Goal: Transaction & Acquisition: Purchase product/service

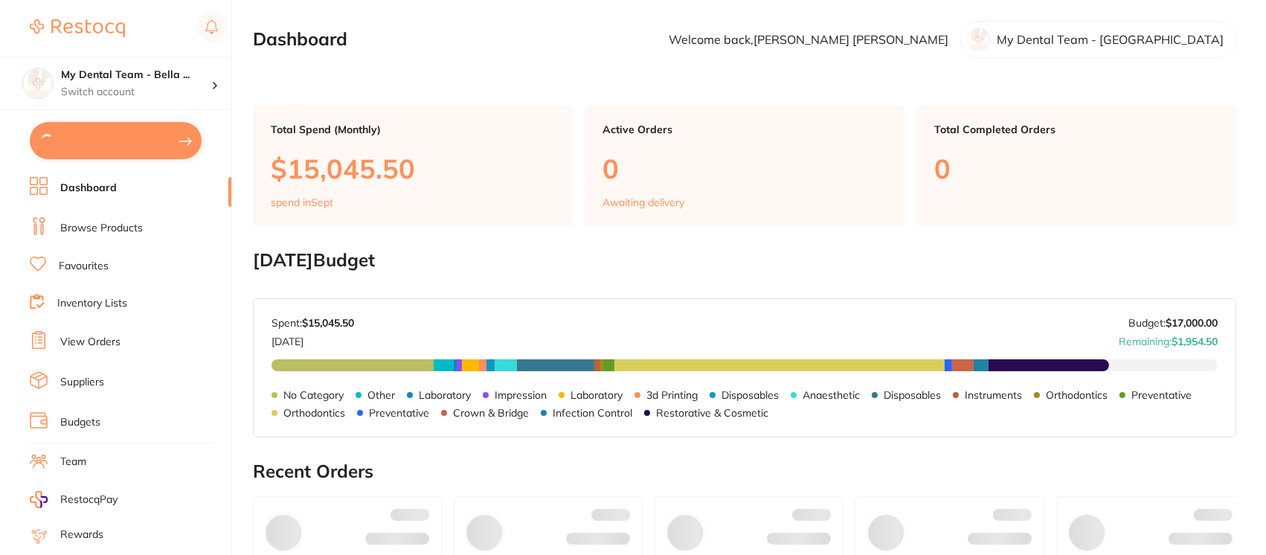
type input "8"
type input "9"
type input "6"
type input "11"
type input "5"
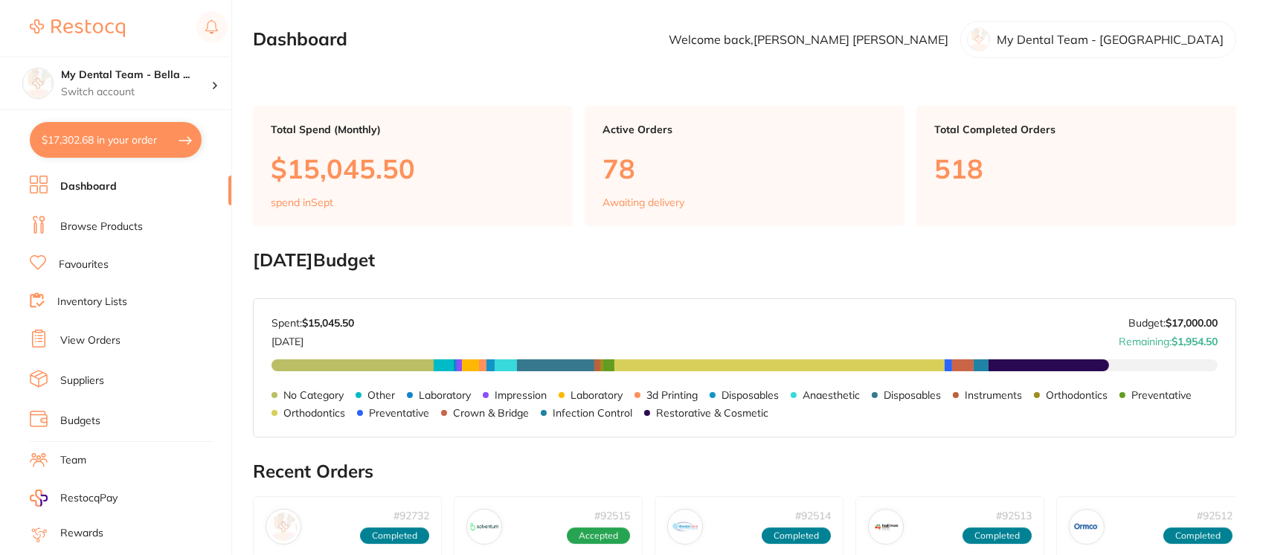
click at [129, 144] on button "$17,302.68 in your order" at bounding box center [116, 140] width 172 height 36
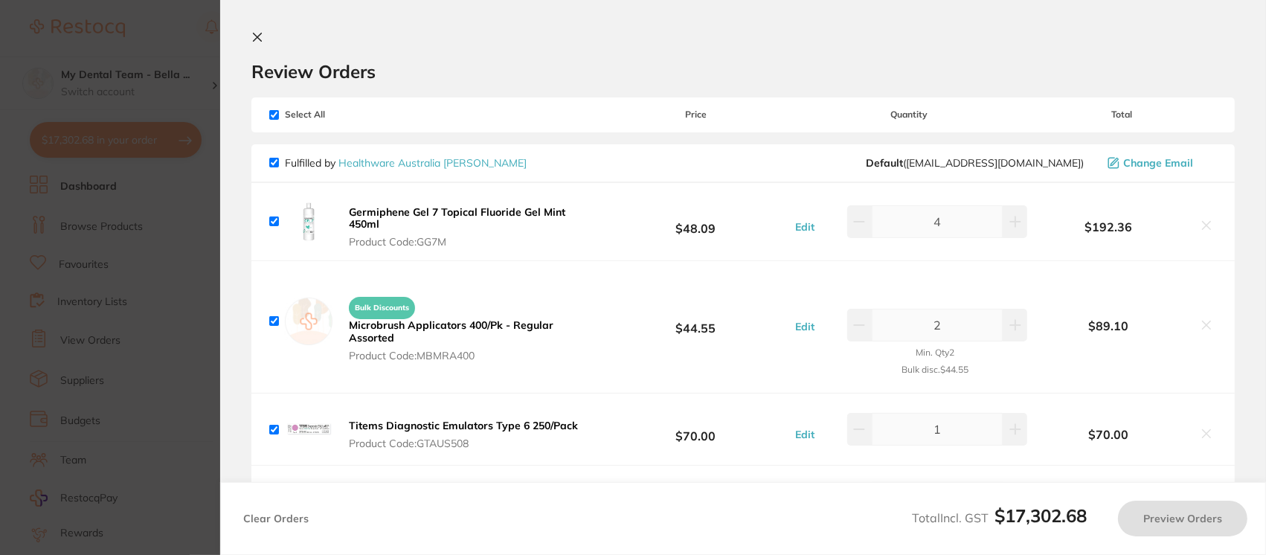
checkbox input "true"
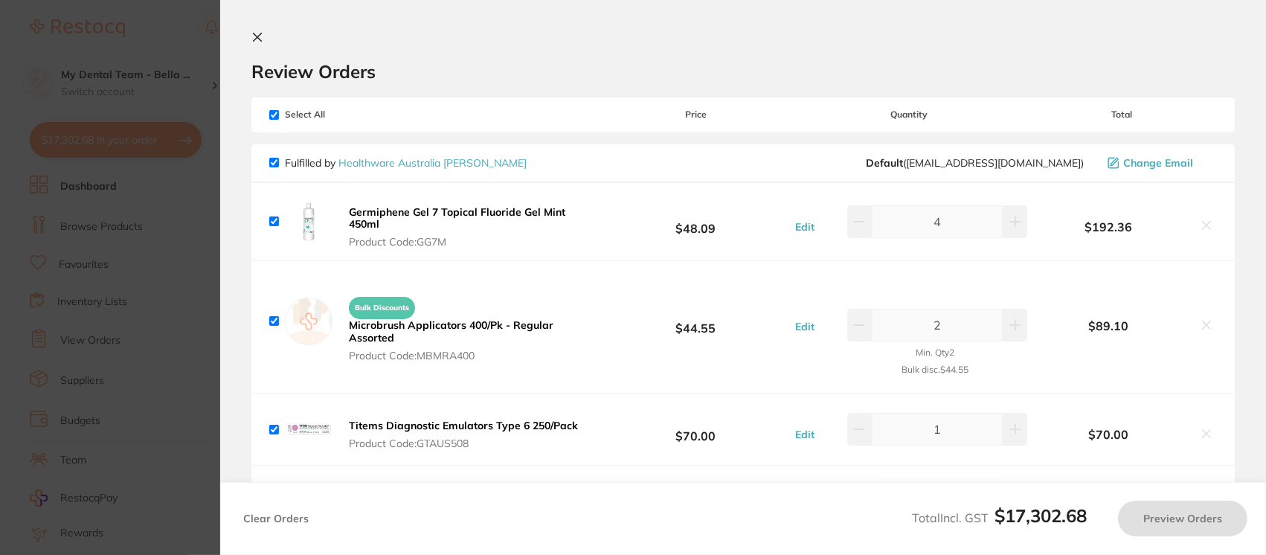
checkbox input "true"
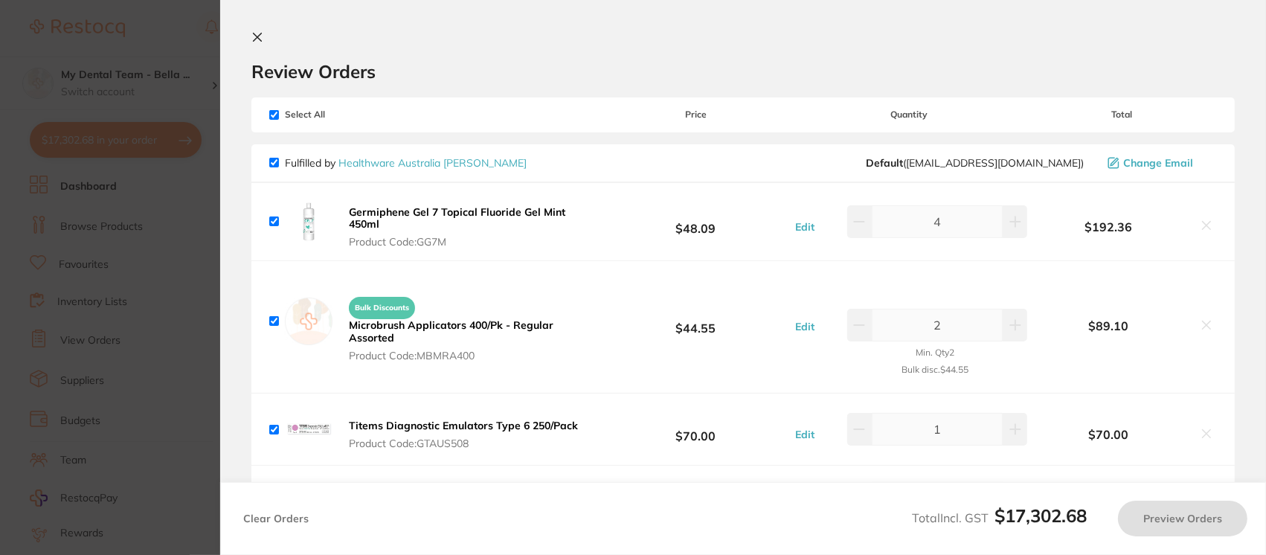
checkbox input "true"
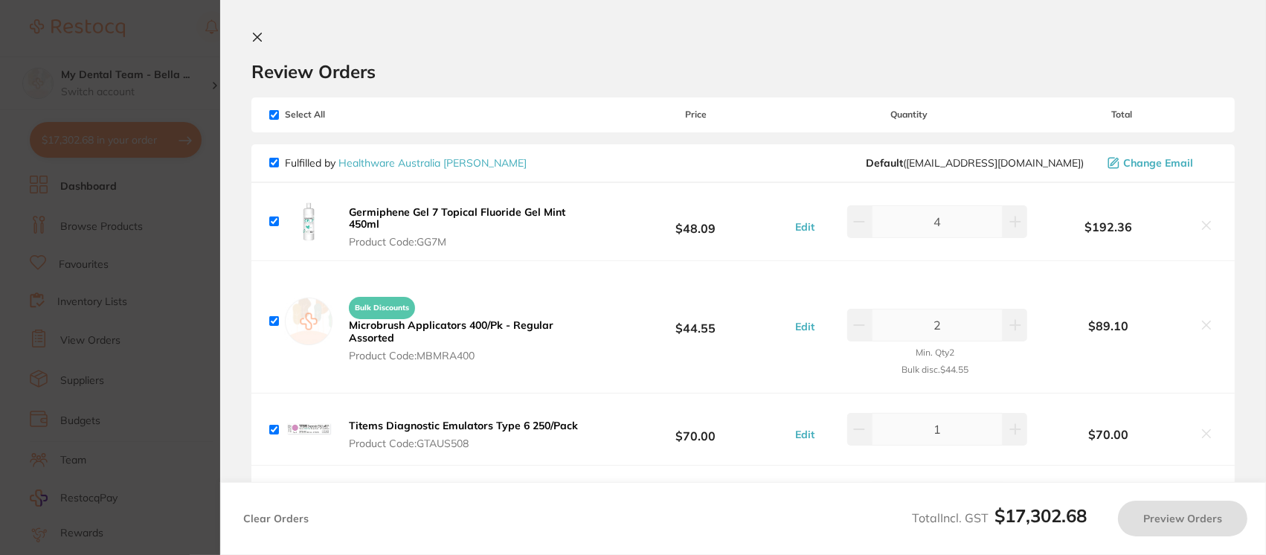
checkbox input "true"
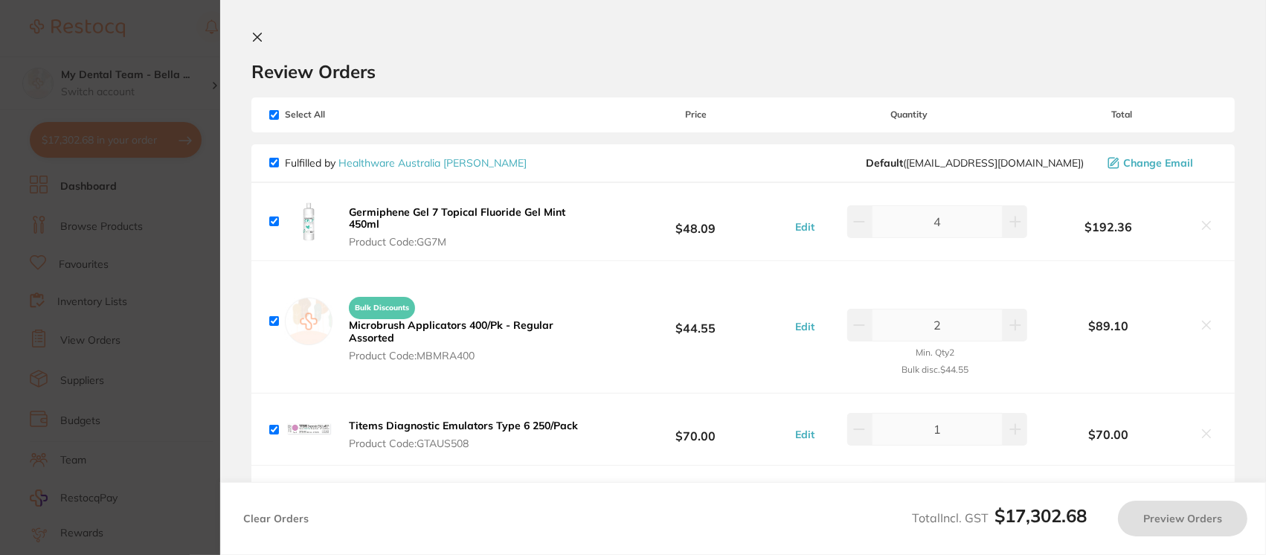
checkbox input "true"
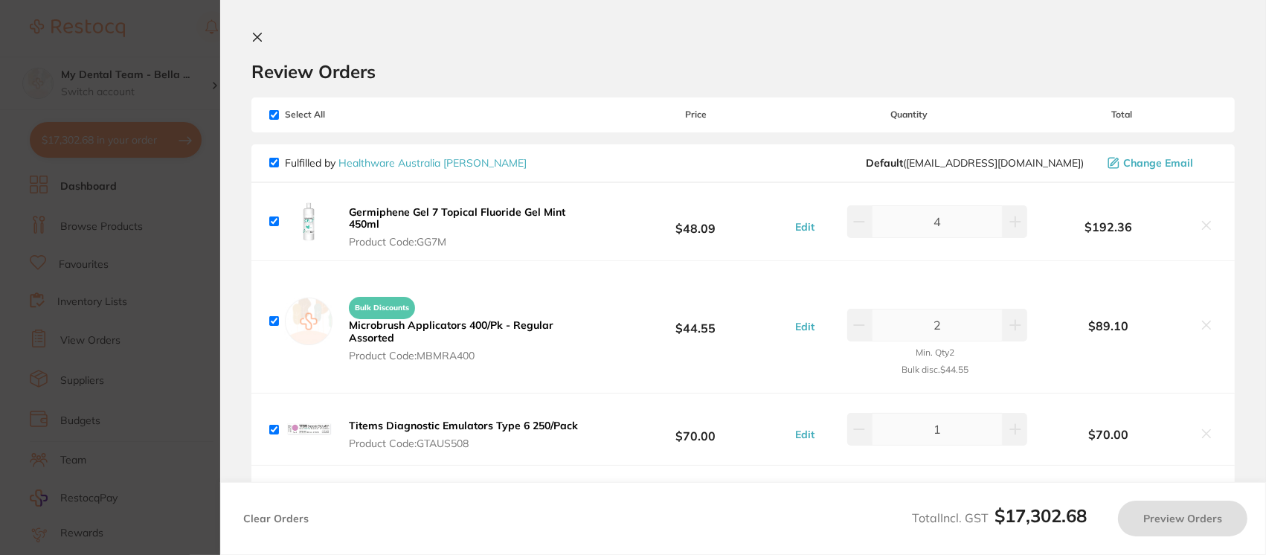
checkbox input "true"
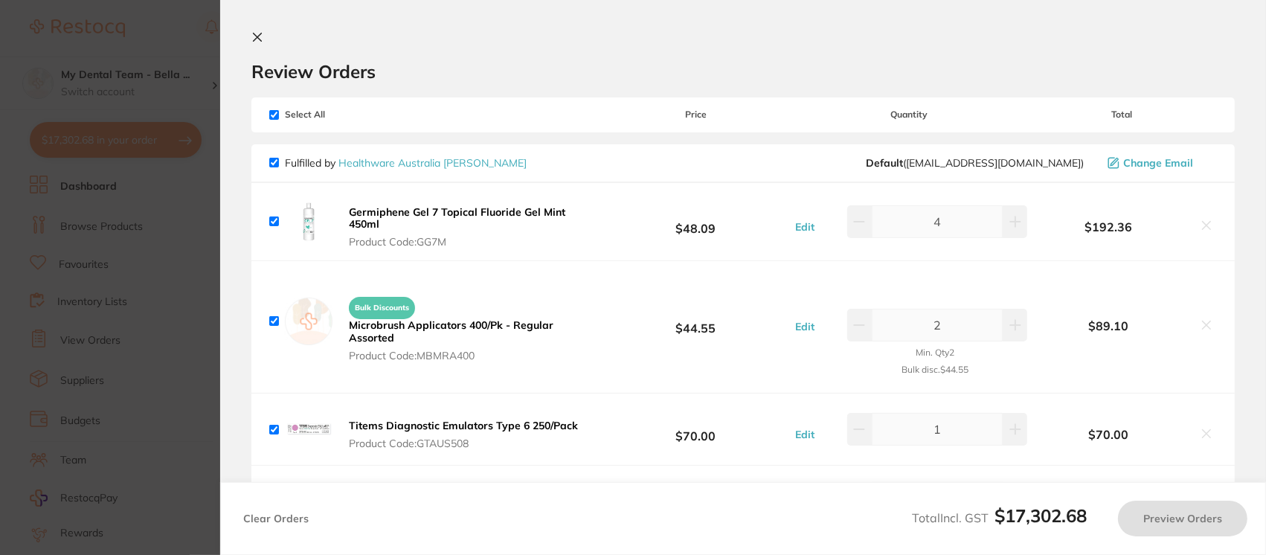
checkbox input "true"
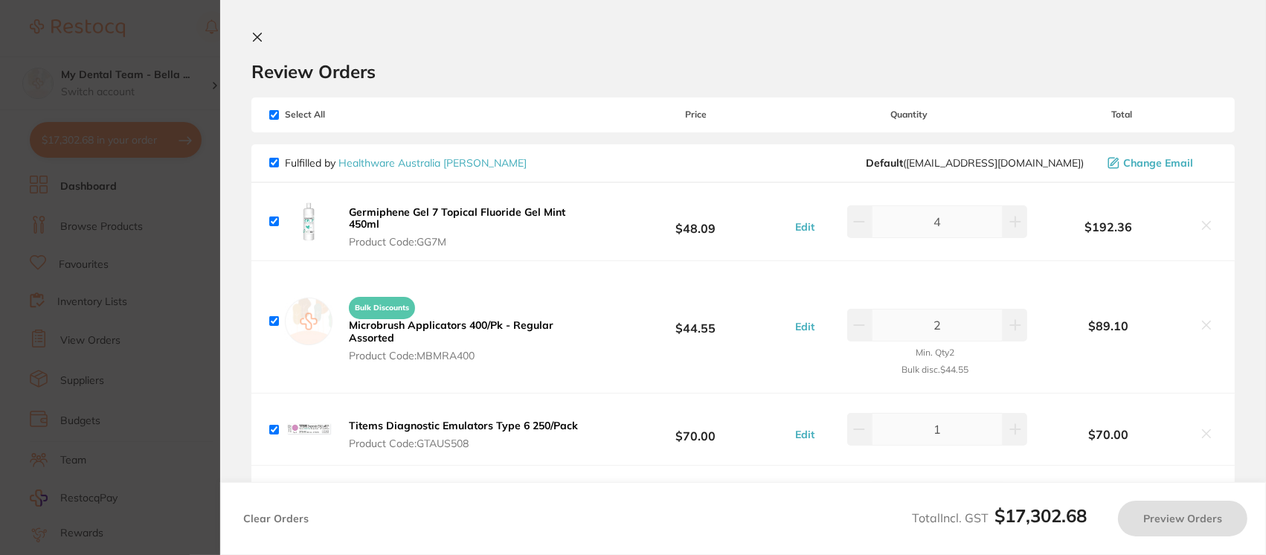
checkbox input "true"
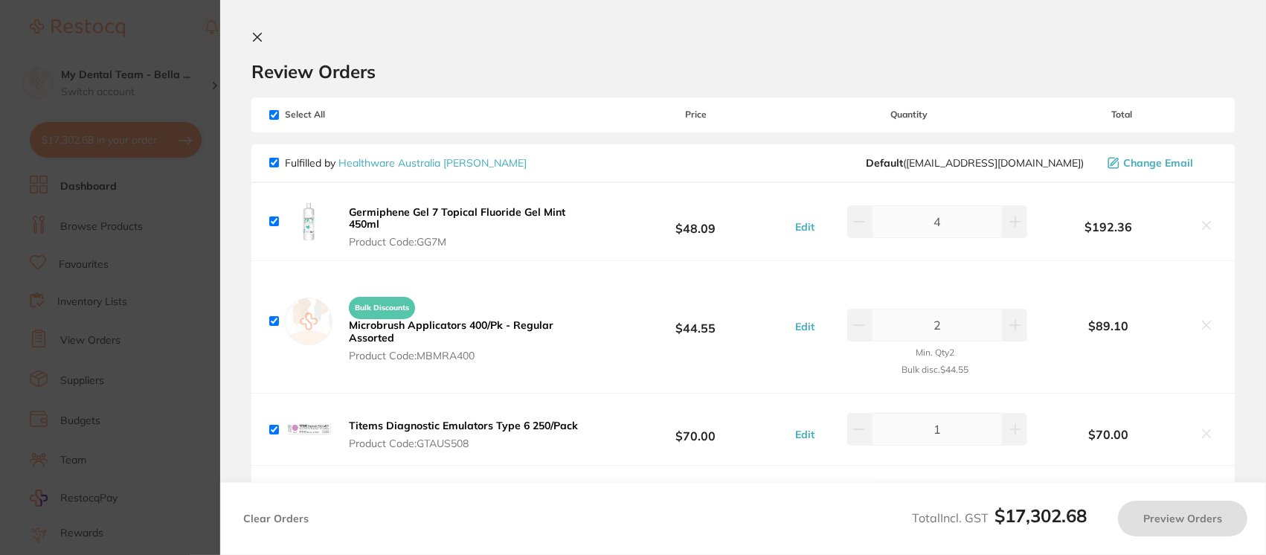
checkbox input "true"
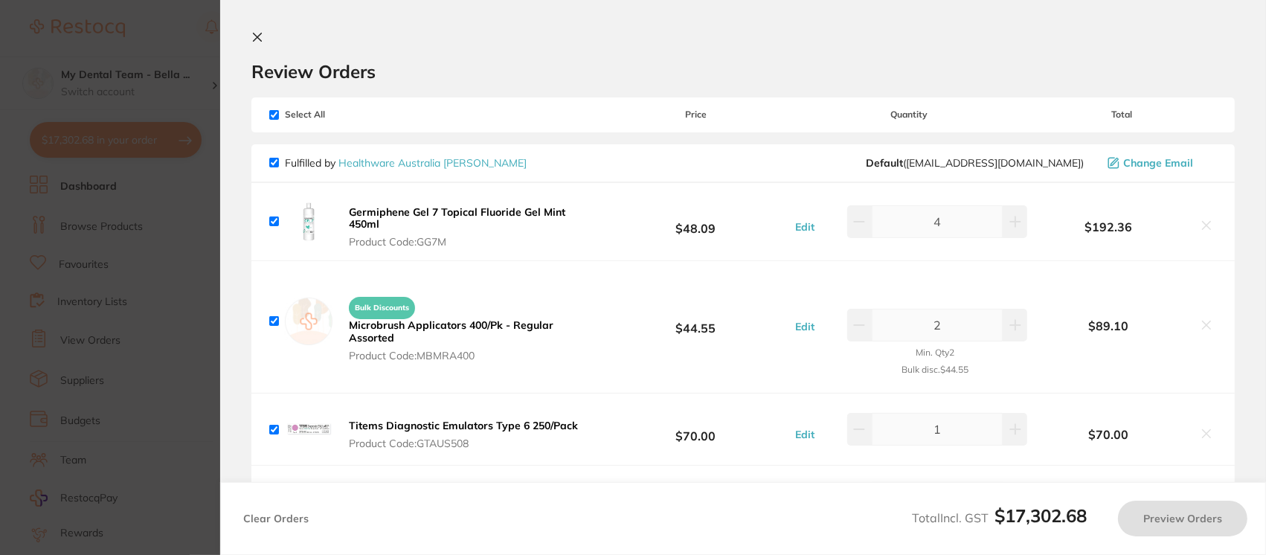
checkbox input "true"
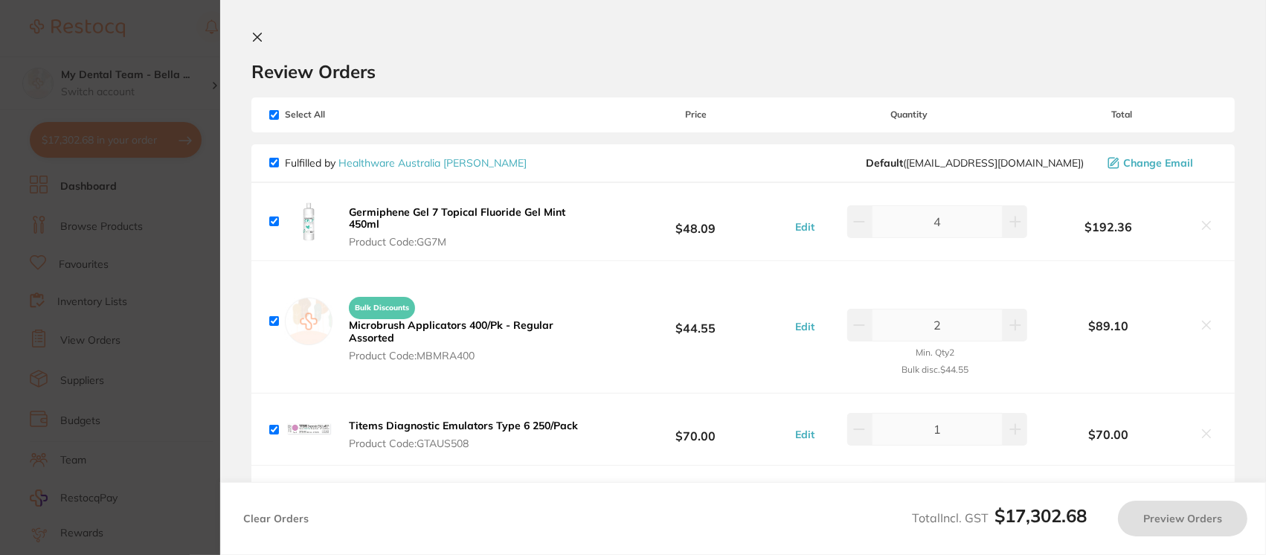
checkbox input "true"
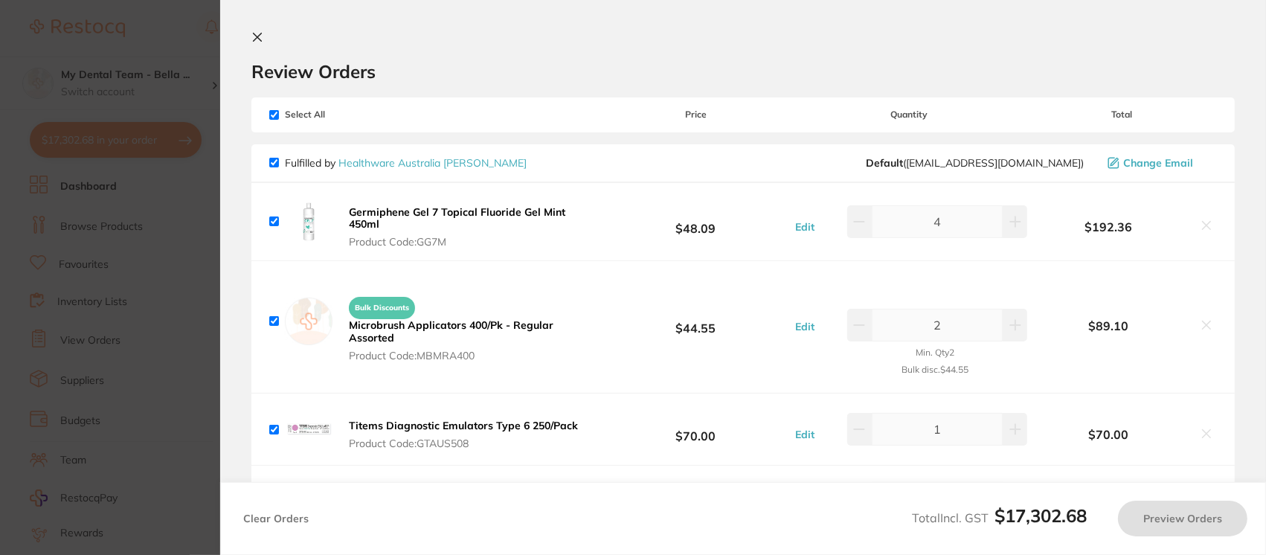
checkbox input "true"
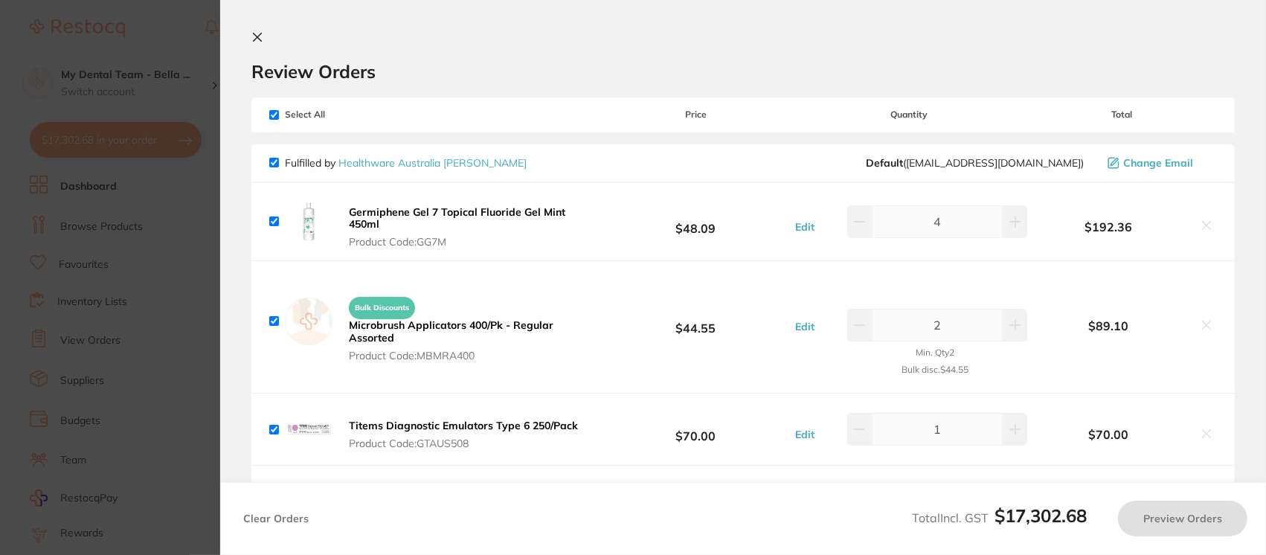
checkbox input "true"
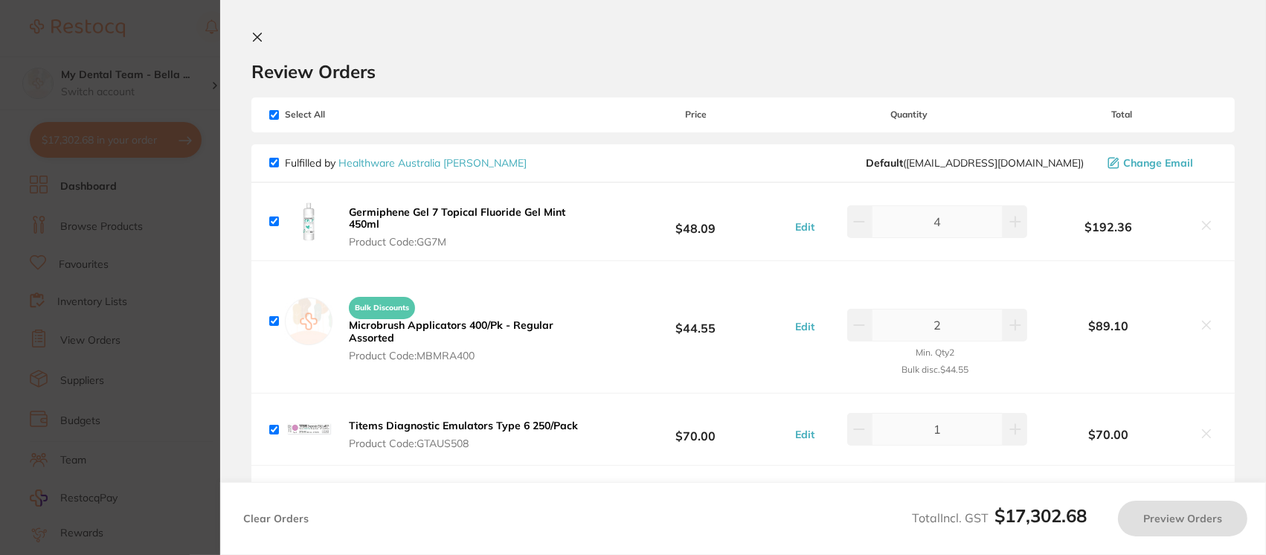
checkbox input "true"
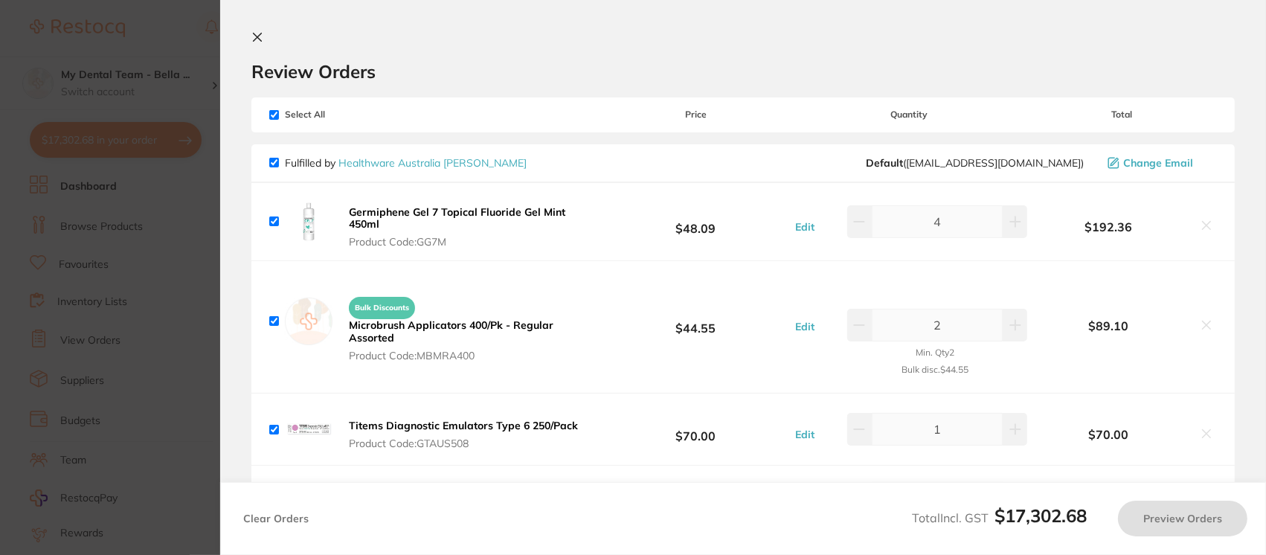
checkbox input "true"
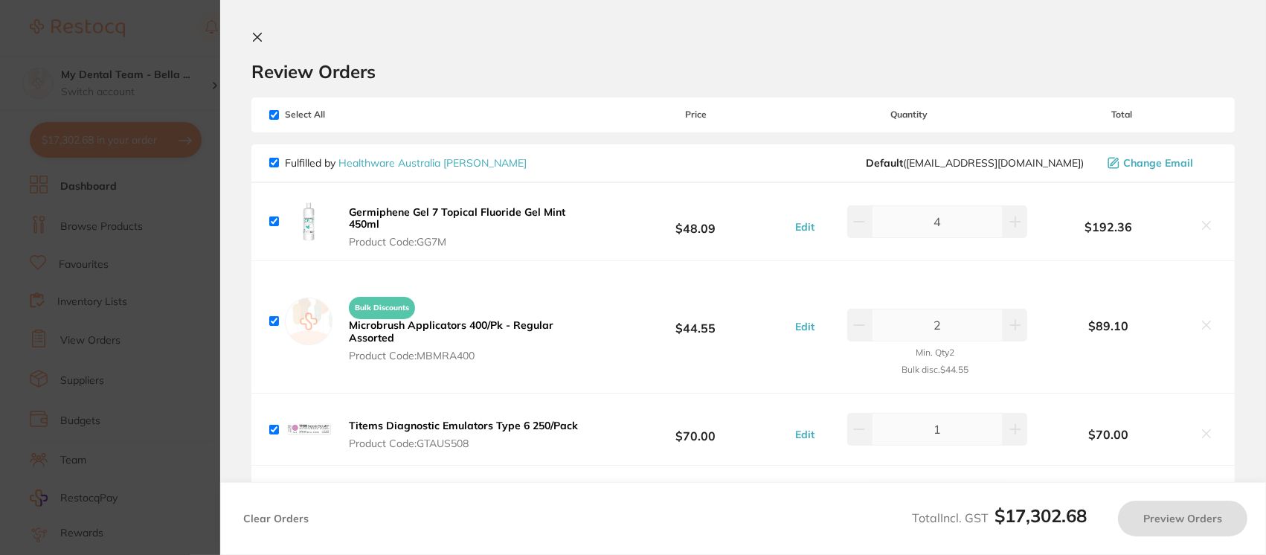
checkbox input "true"
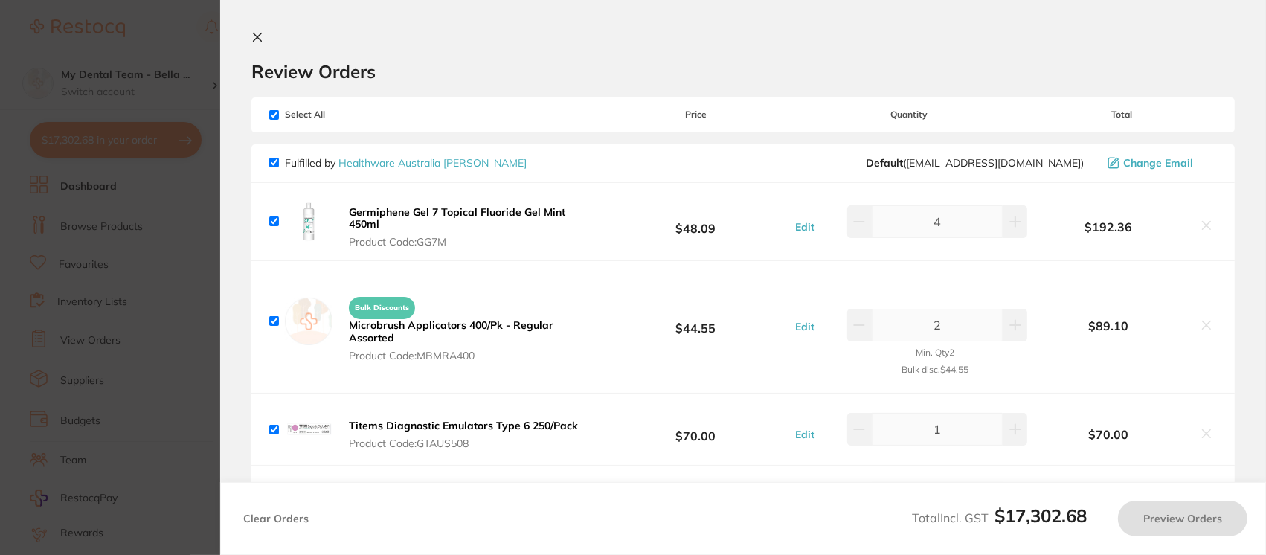
checkbox input "true"
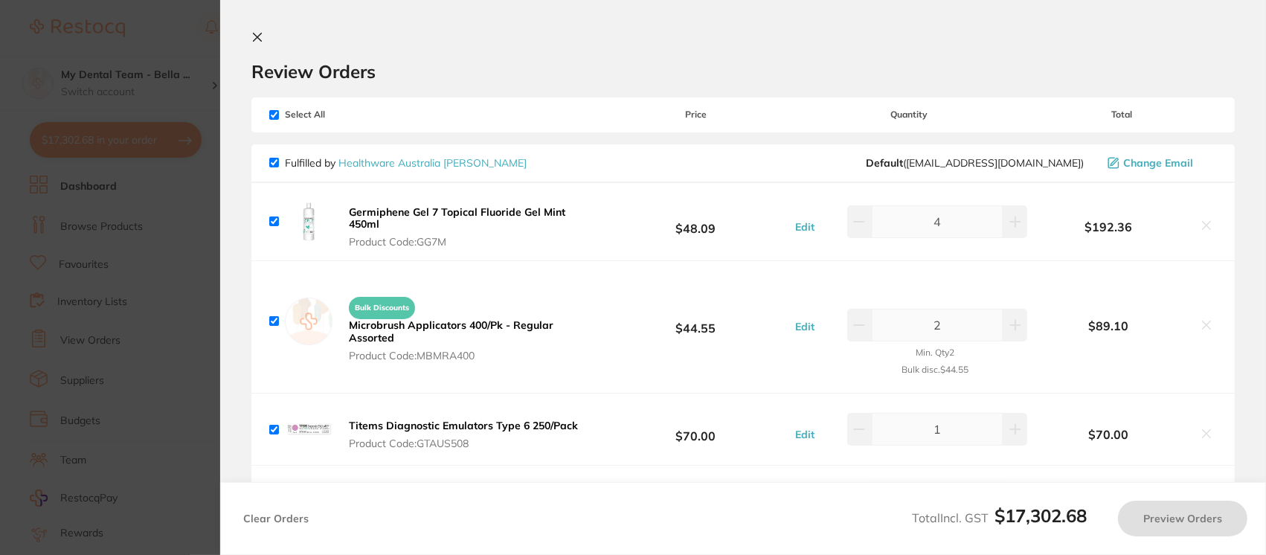
checkbox input "true"
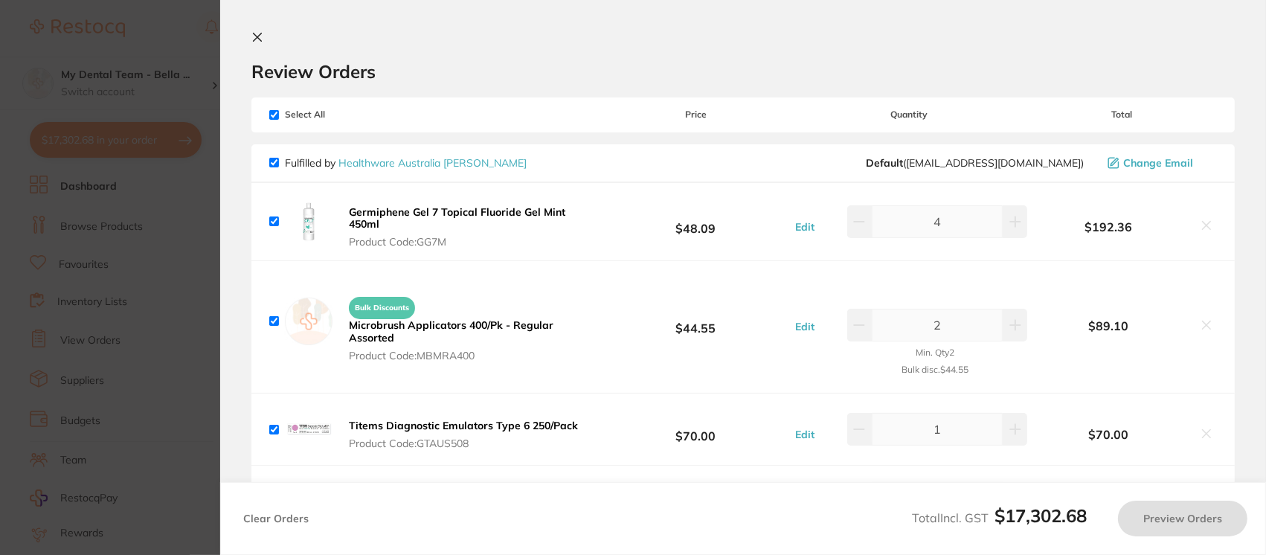
checkbox input "true"
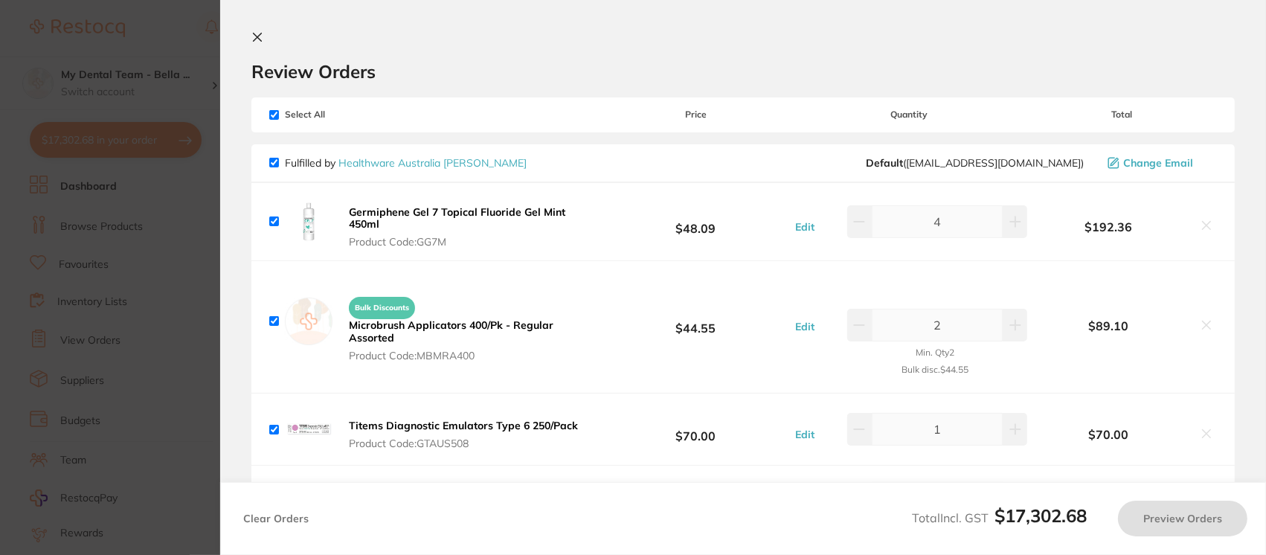
checkbox input "true"
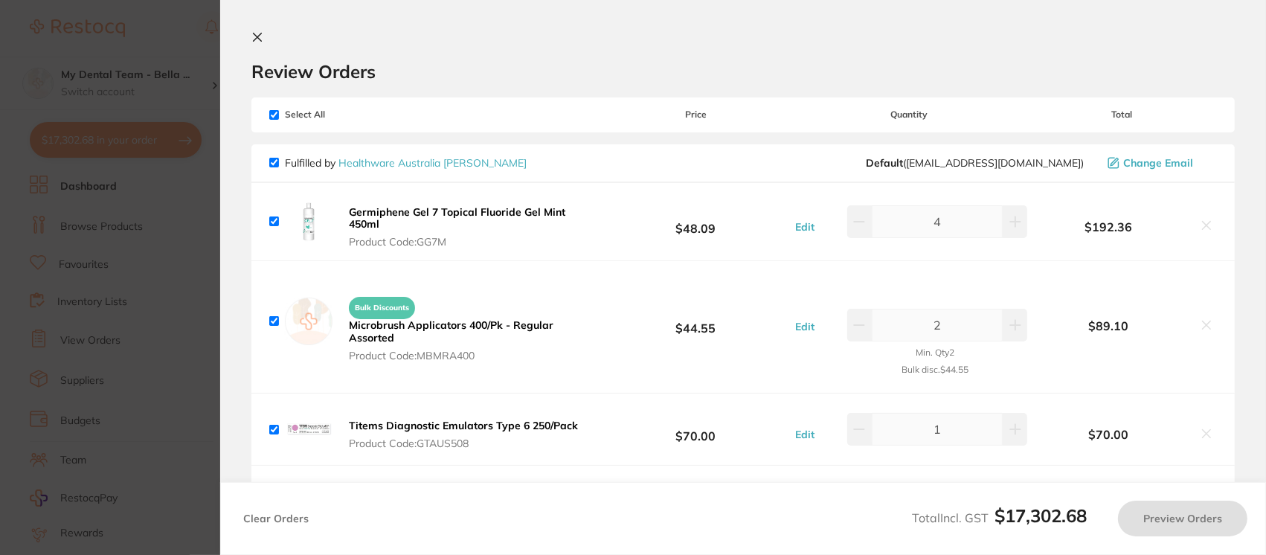
checkbox input "true"
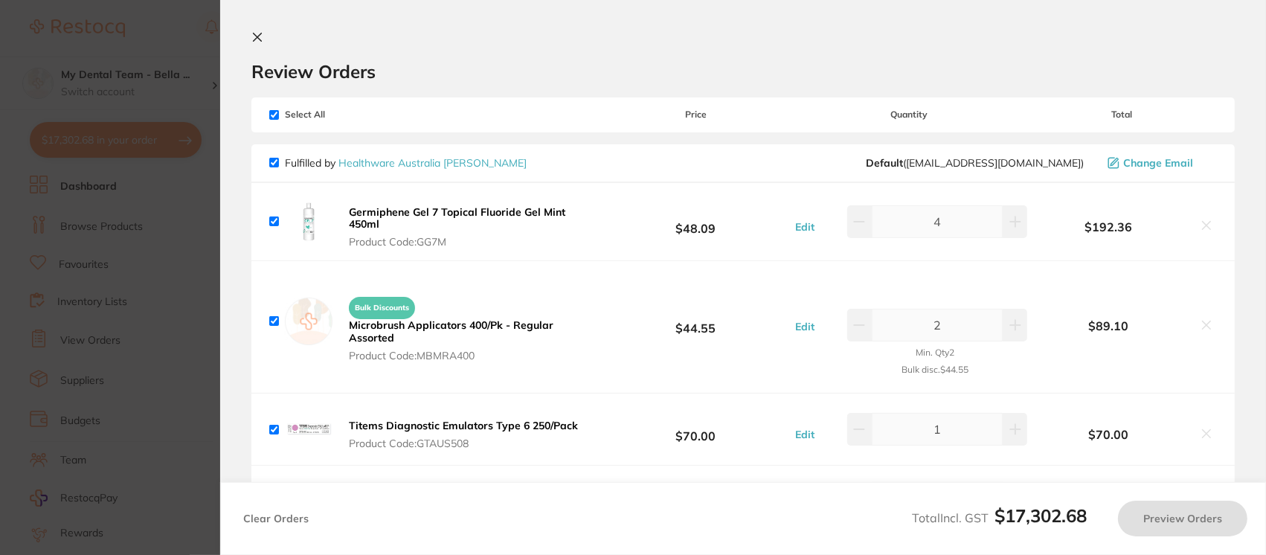
checkbox input "true"
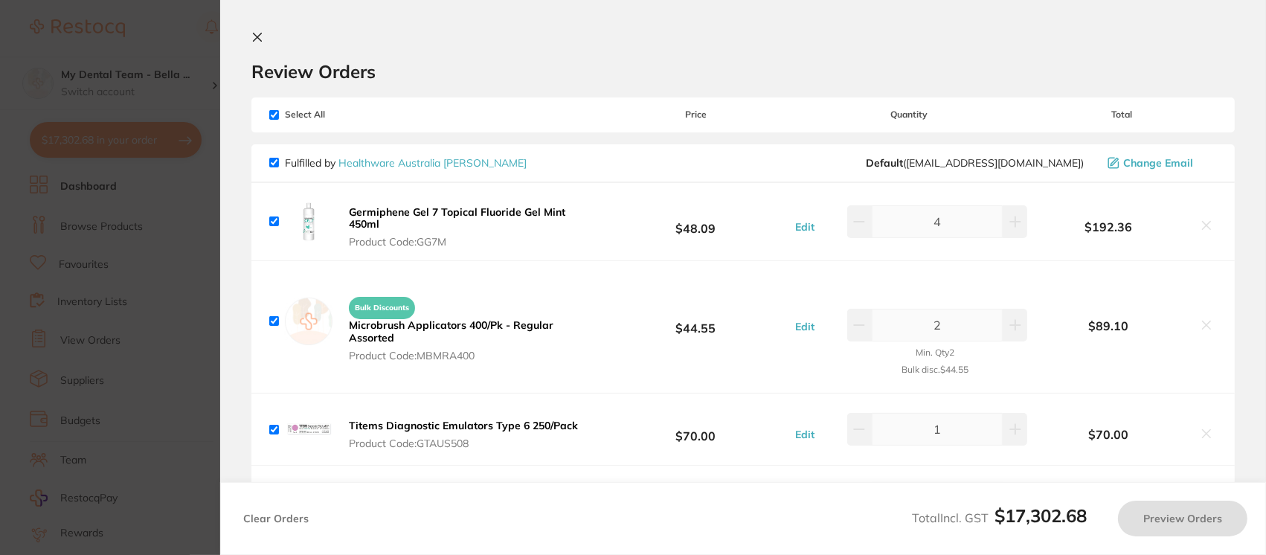
checkbox input "true"
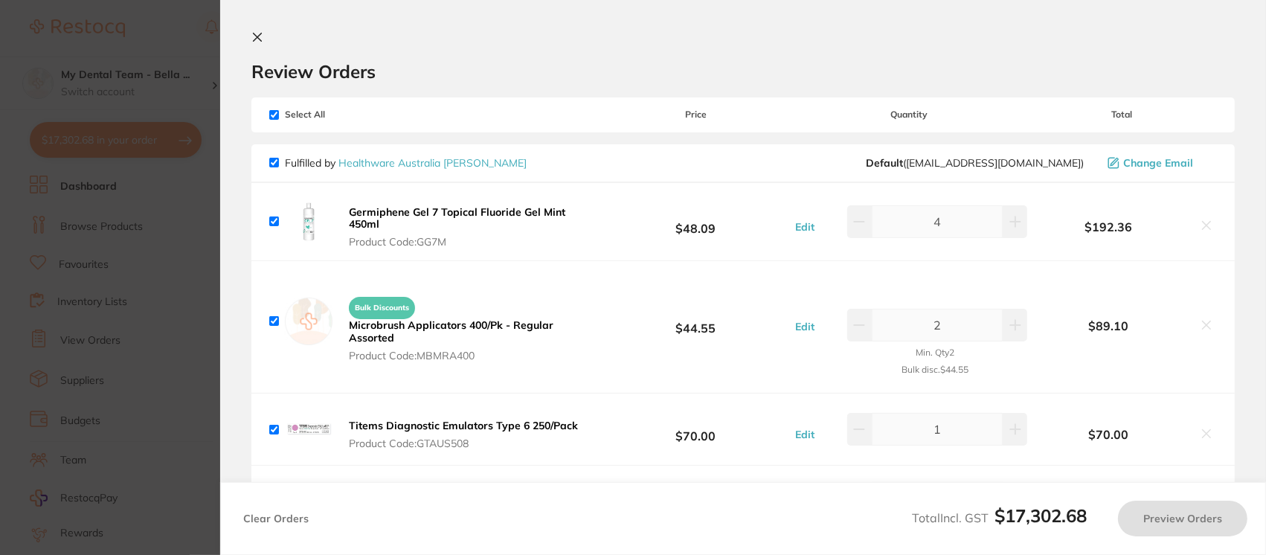
checkbox input "true"
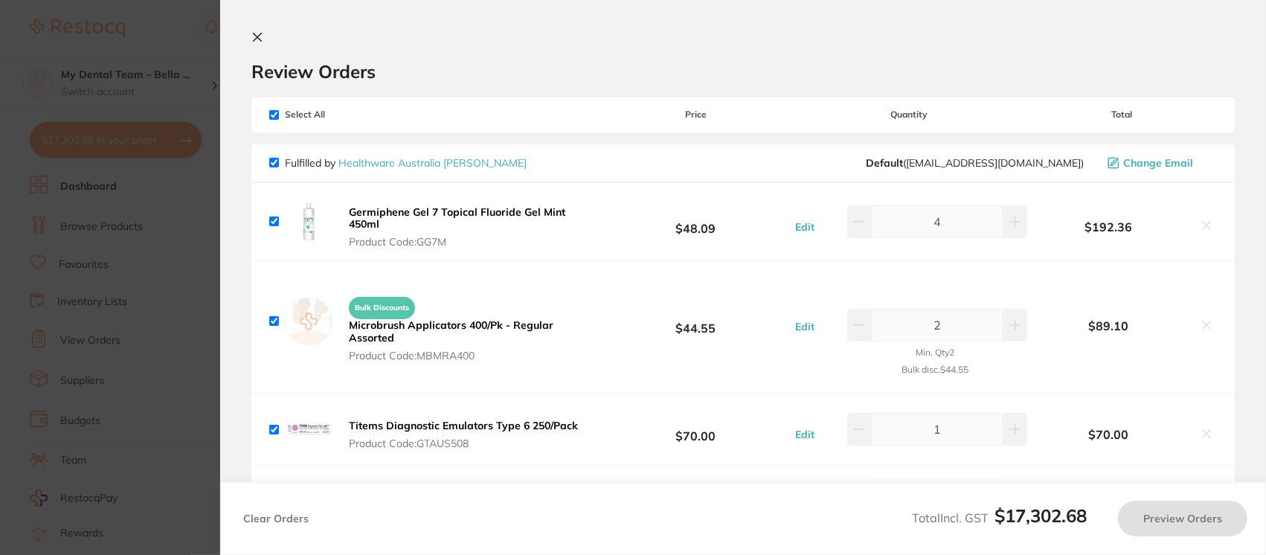
checkbox input "true"
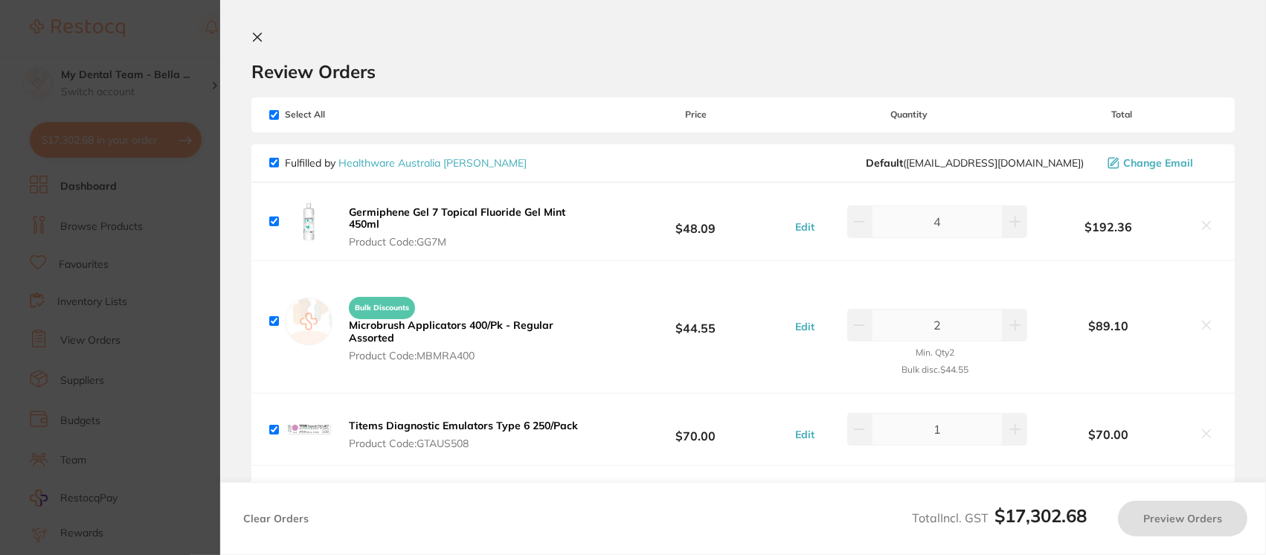
checkbox input "true"
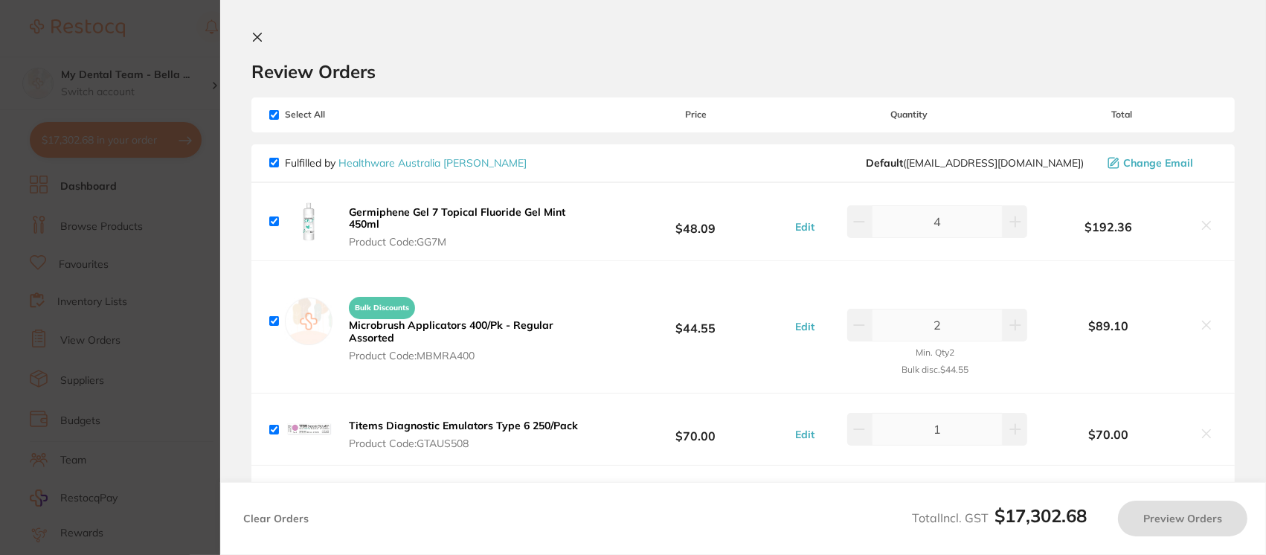
checkbox input "true"
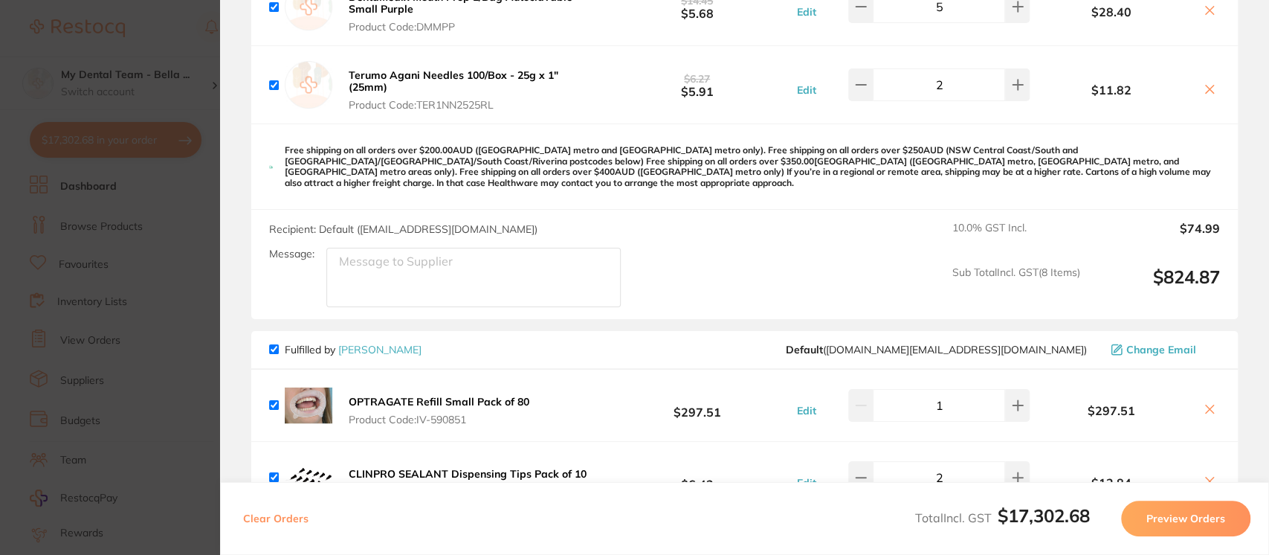
scroll to position [725, 0]
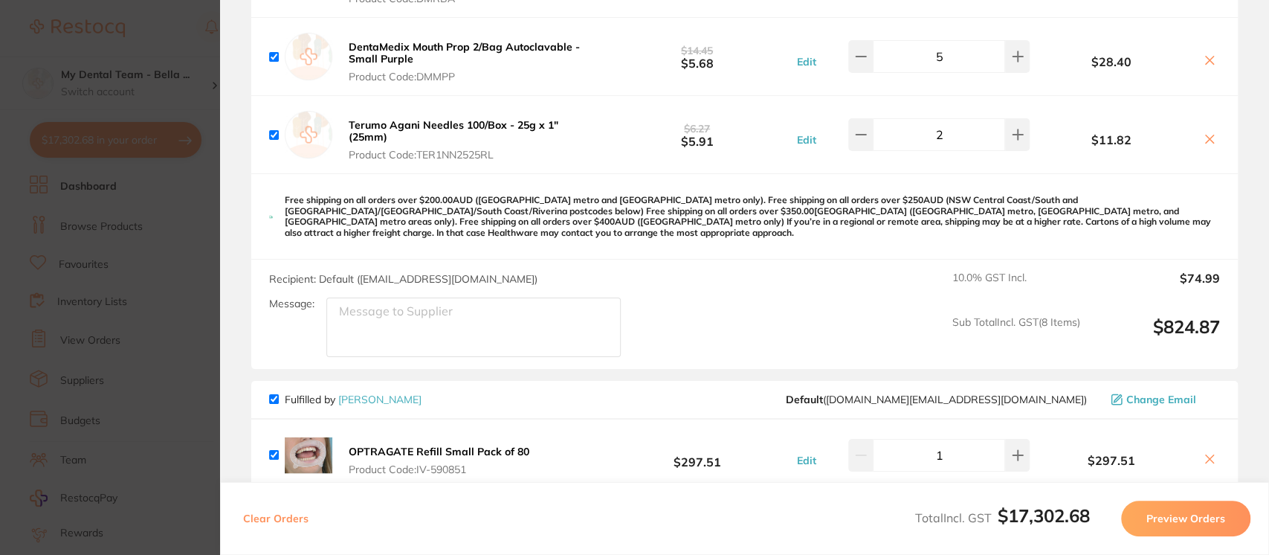
click at [136, 15] on section "Update RRP Set your pre negotiated price for this item. Item Agreed RRP (excl. …" at bounding box center [634, 277] width 1269 height 555
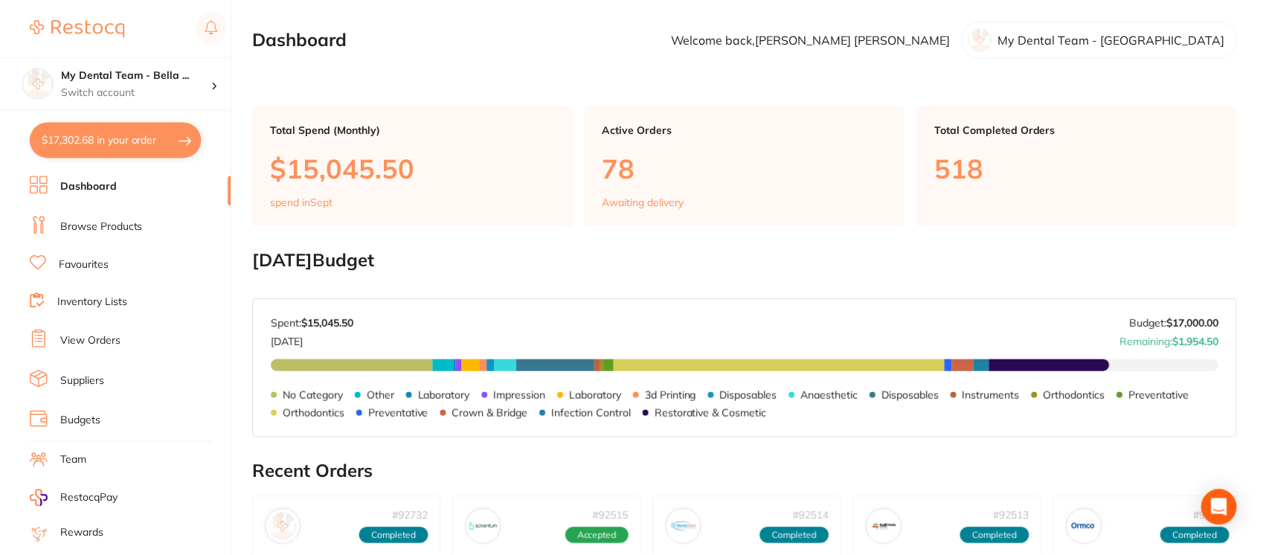
scroll to position [17, 0]
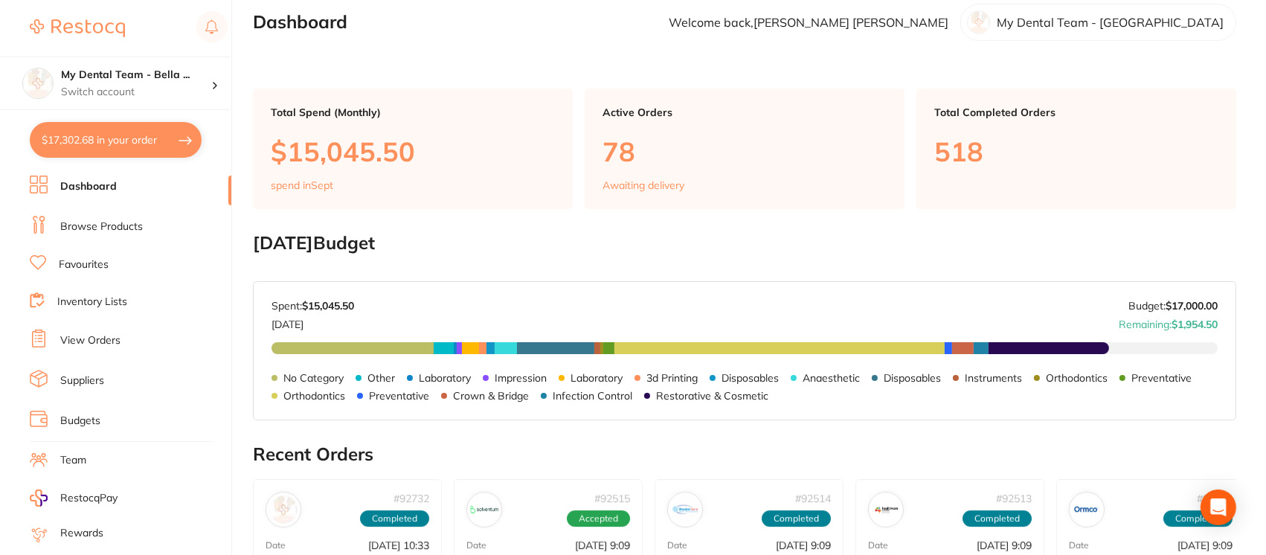
click at [135, 140] on button "$17,302.68 in your order" at bounding box center [116, 140] width 172 height 36
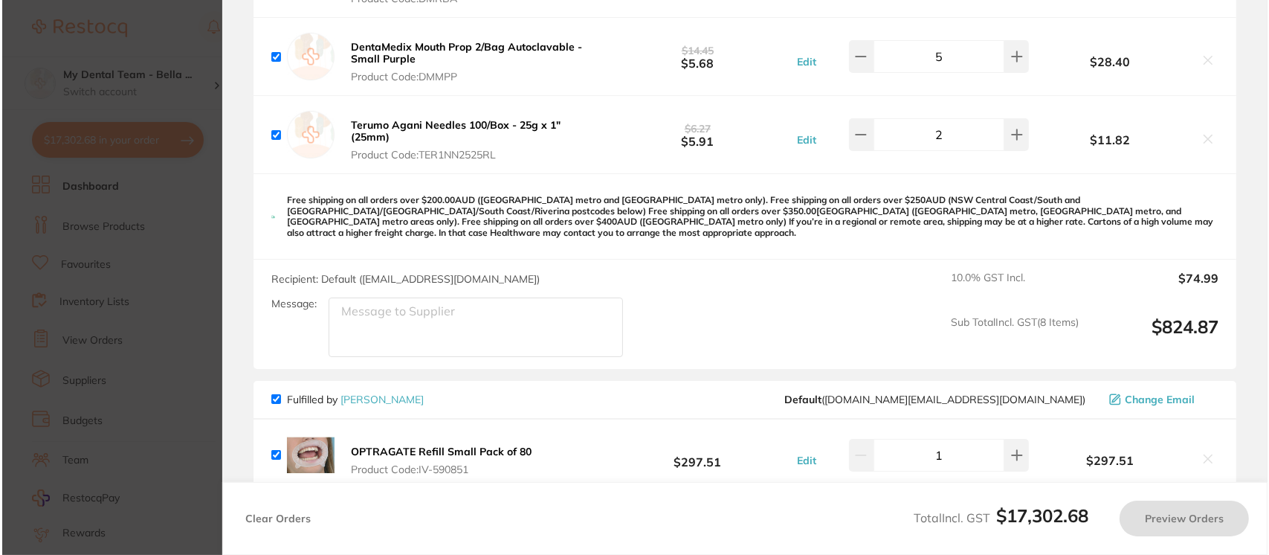
scroll to position [0, 0]
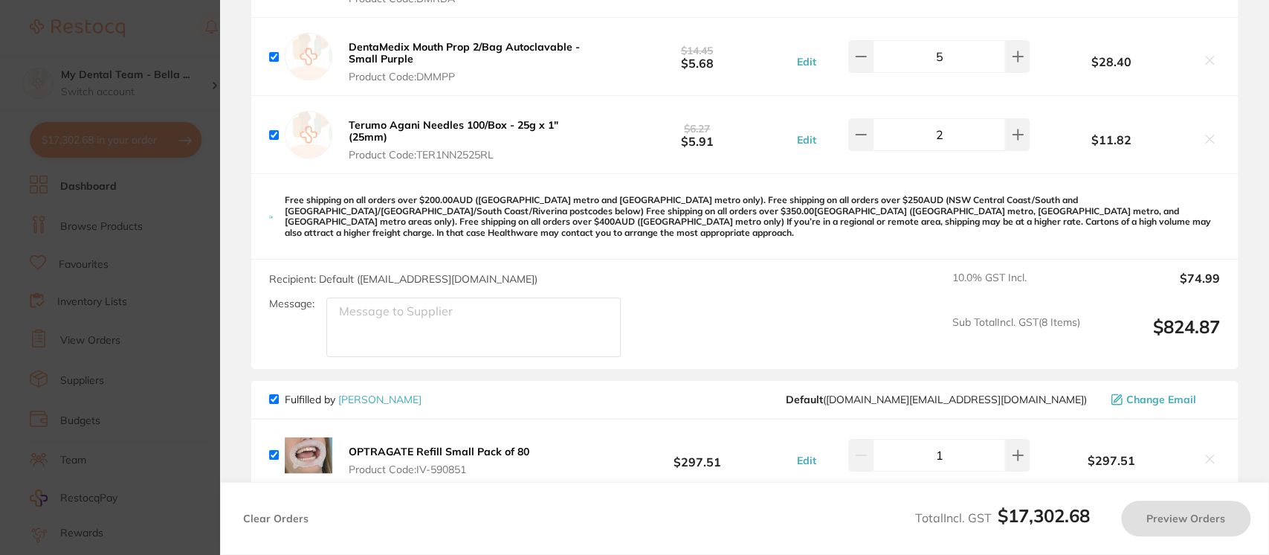
click at [139, 14] on section "Update RRP Set your pre negotiated price for this item. Item Agreed RRP (excl. …" at bounding box center [634, 277] width 1269 height 555
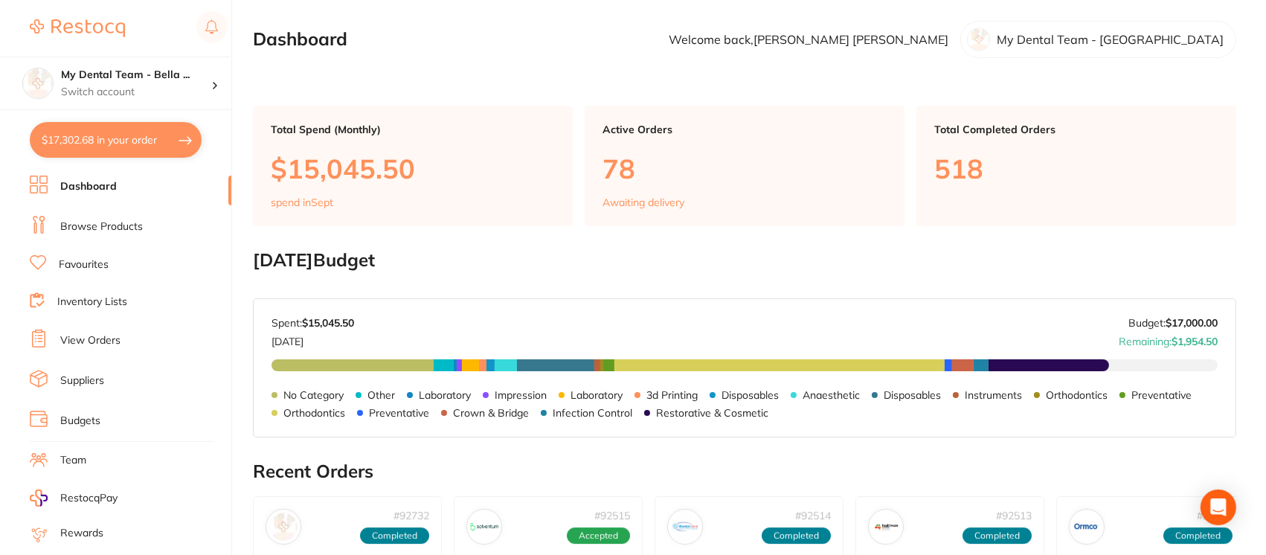
click at [140, 341] on li "View Orders" at bounding box center [131, 340] width 202 height 22
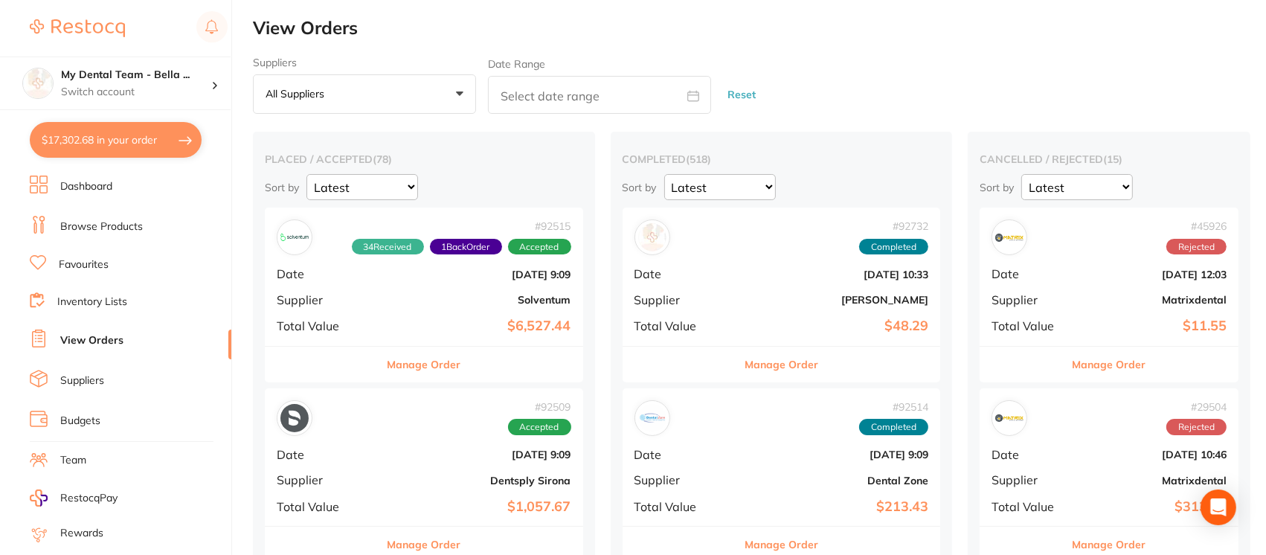
click at [137, 221] on link "Browse Products" at bounding box center [101, 226] width 83 height 15
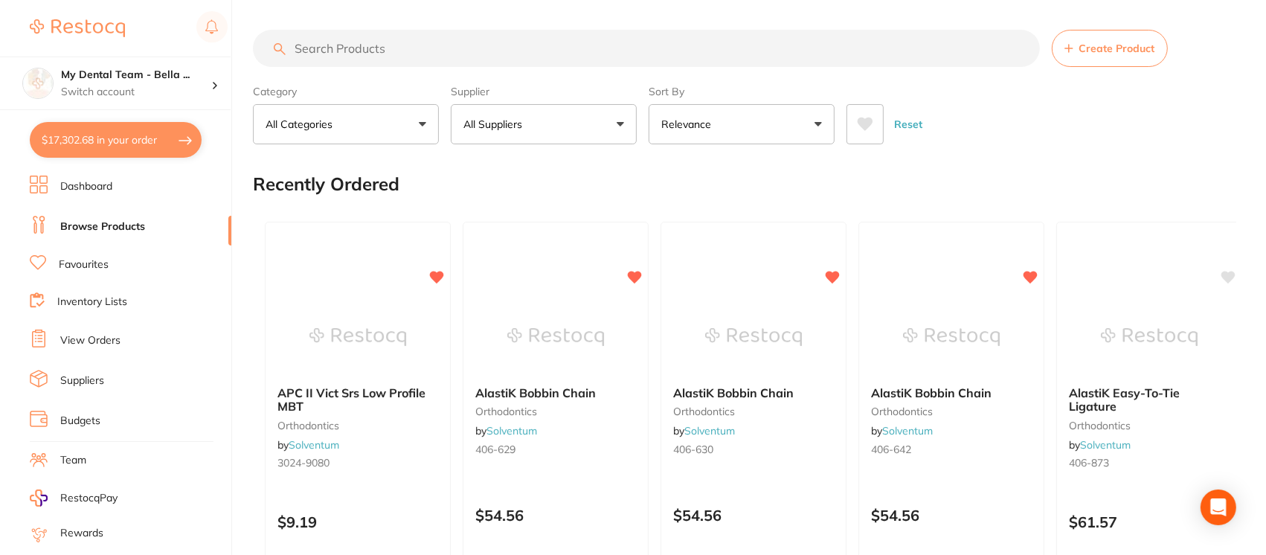
click at [375, 51] on input "search" at bounding box center [646, 48] width 787 height 37
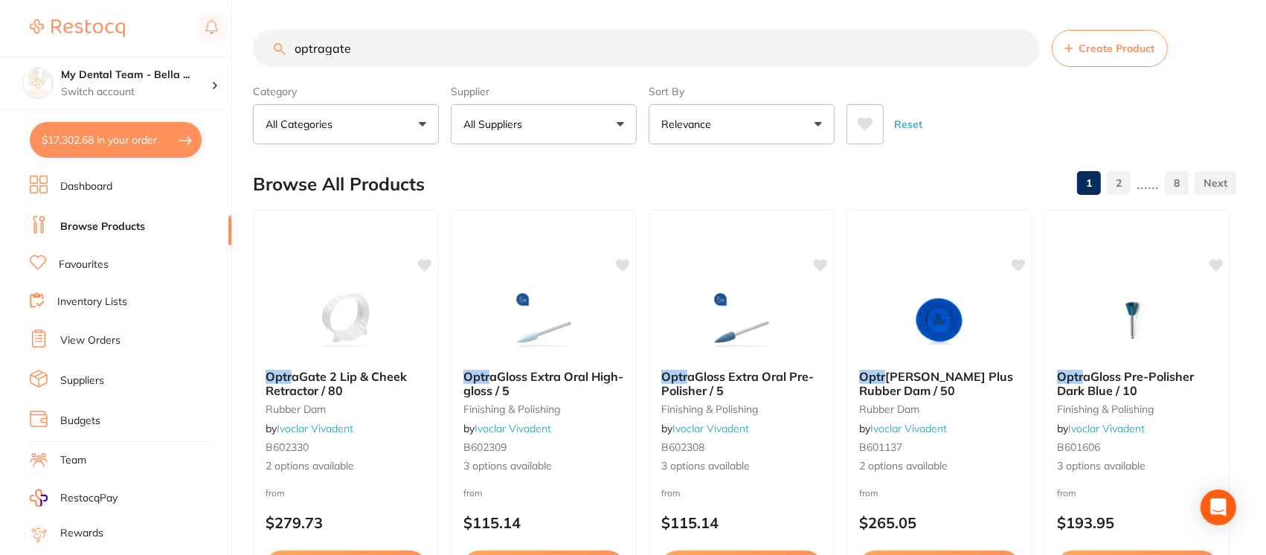
type input "optragate"
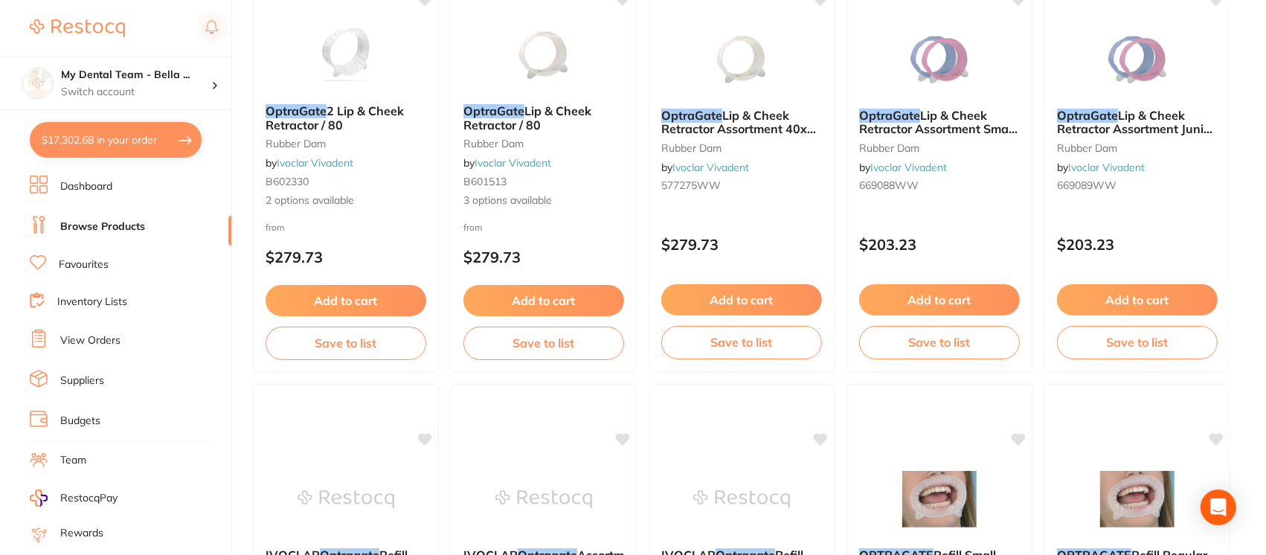
scroll to position [257, 0]
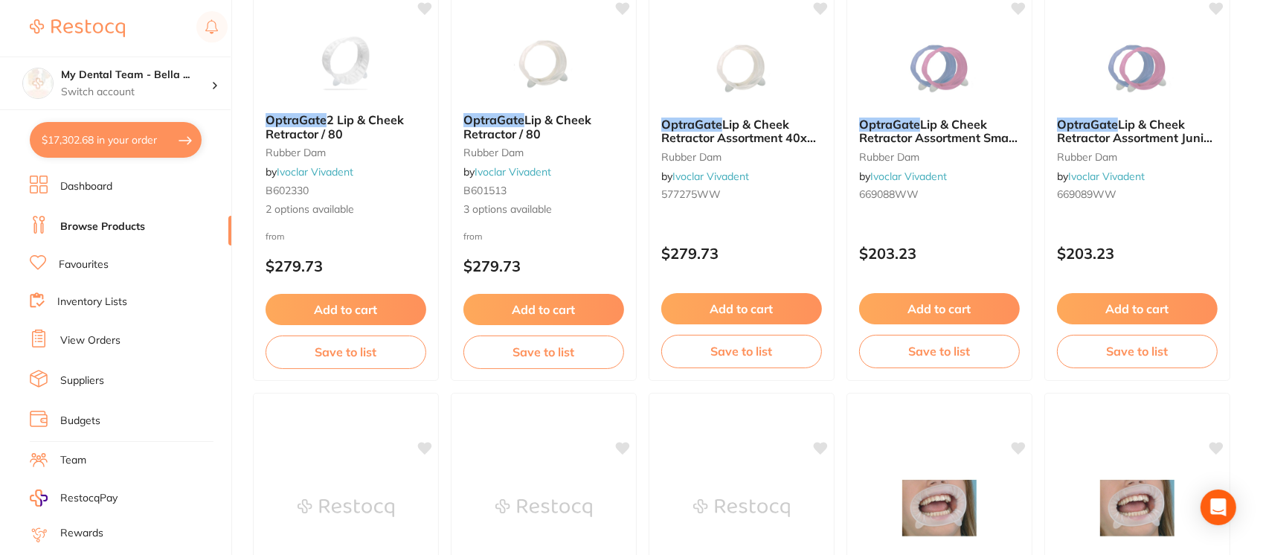
click at [153, 136] on button "$17,302.68 in your order" at bounding box center [116, 140] width 172 height 36
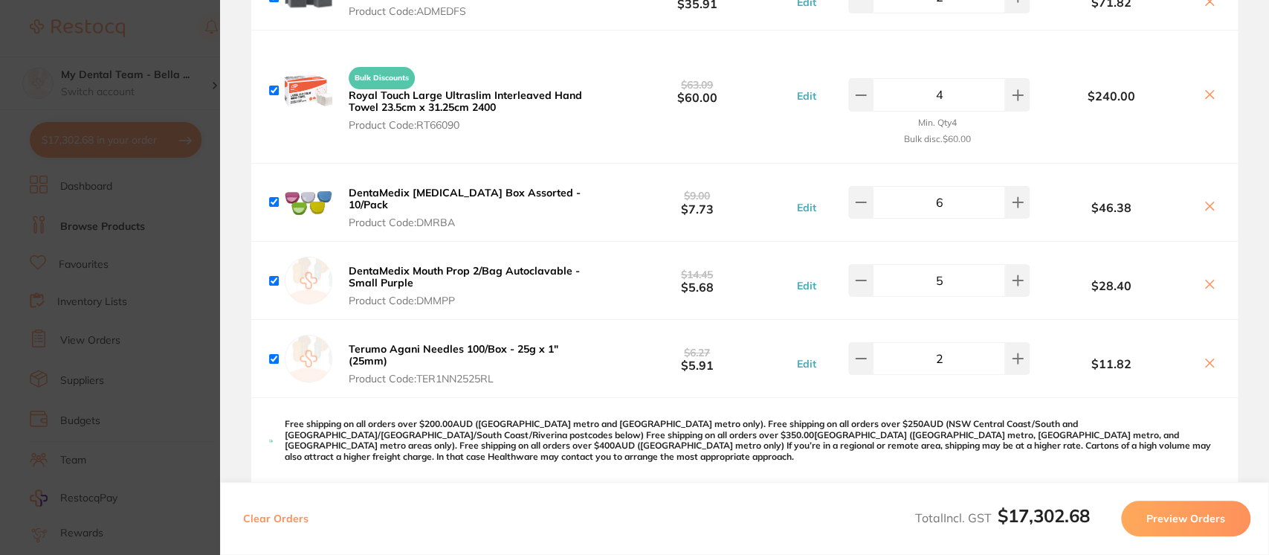
scroll to position [0, 0]
